Goal: Information Seeking & Learning: Learn about a topic

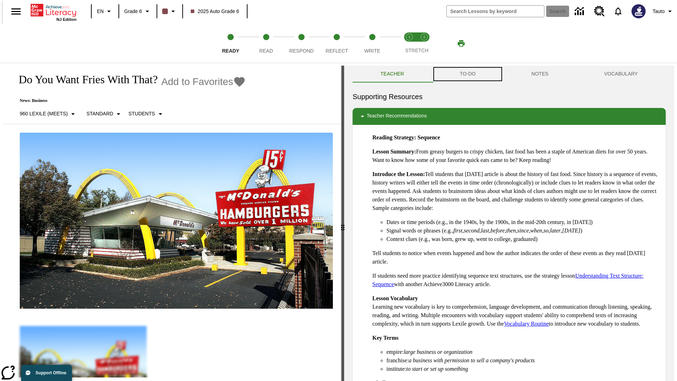
click at [467, 74] on button "TO-DO" at bounding box center [468, 74] width 72 height 17
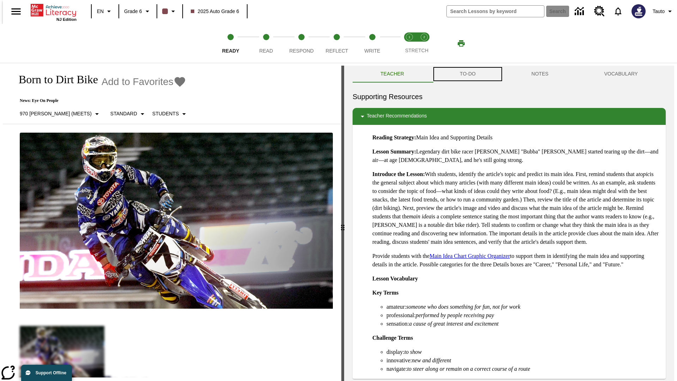
click at [467, 74] on button "TO-DO" at bounding box center [468, 74] width 72 height 17
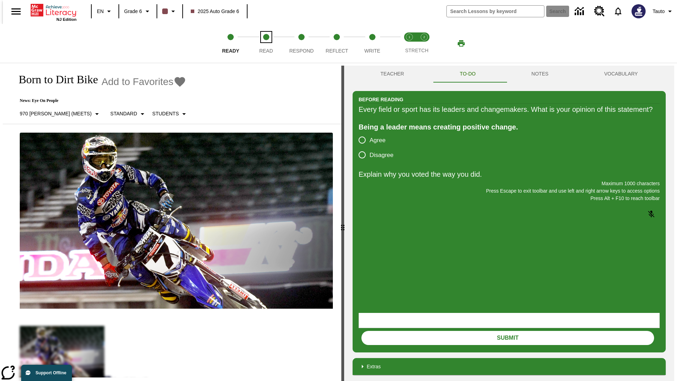
click at [266, 43] on span "Read" at bounding box center [266, 48] width 14 height 13
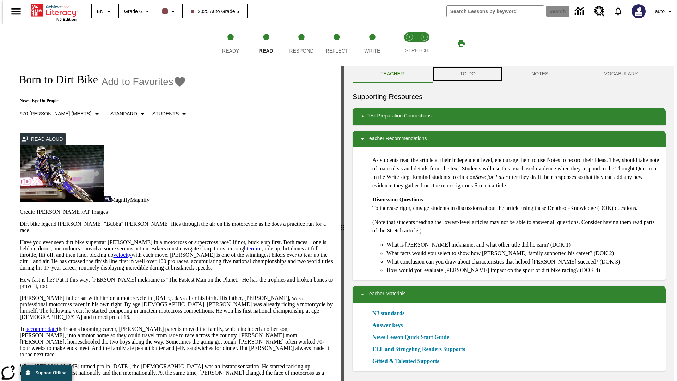
scroll to position [0, 0]
click at [467, 74] on button "TO-DO" at bounding box center [468, 73] width 72 height 17
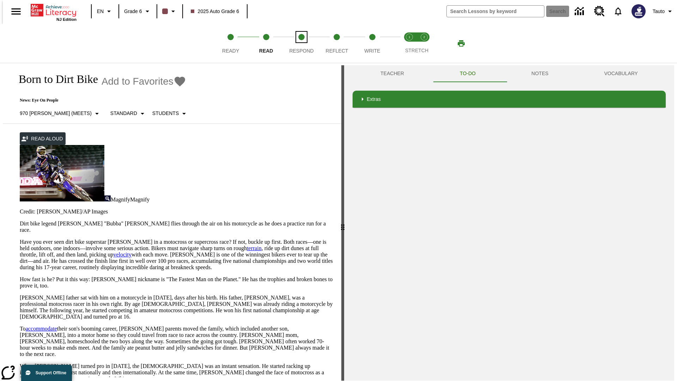
click at [302, 43] on span "Respond" at bounding box center [301, 48] width 24 height 13
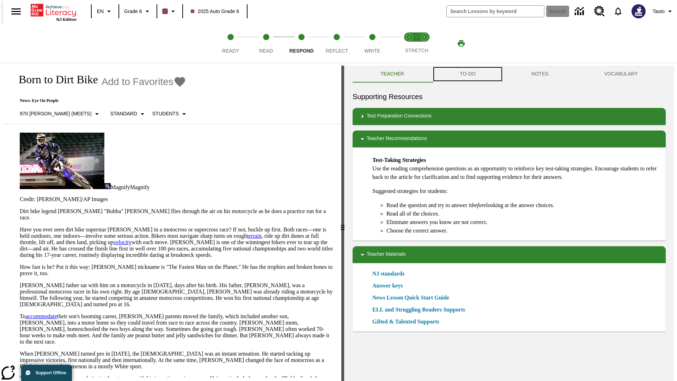
scroll to position [0, 0]
click at [467, 74] on button "TO-DO" at bounding box center [468, 73] width 72 height 17
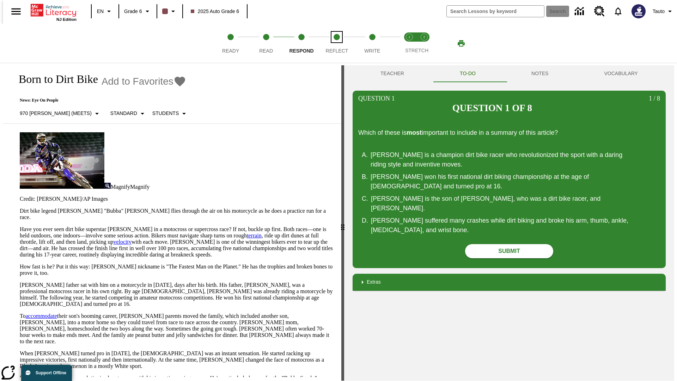
click at [337, 43] on span "Reflect" at bounding box center [337, 48] width 23 height 13
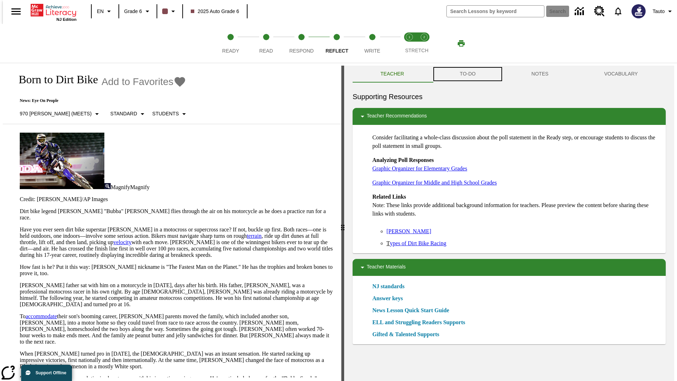
scroll to position [0, 0]
click at [467, 74] on button "TO-DO" at bounding box center [468, 73] width 72 height 17
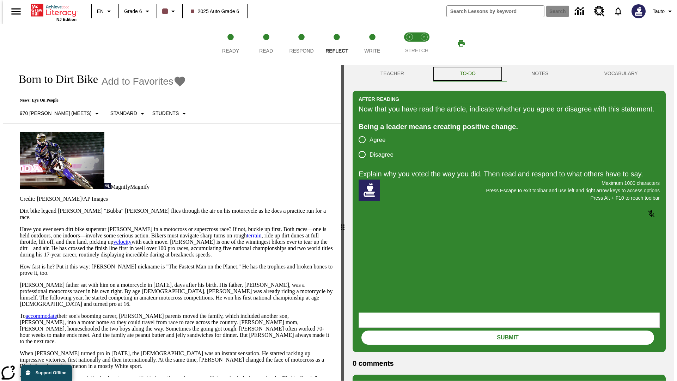
scroll to position [0, 0]
